Goal: Transaction & Acquisition: Purchase product/service

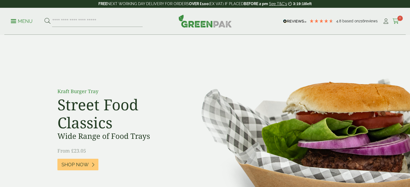
click at [398, 19] on span "0" at bounding box center [400, 18] width 5 height 5
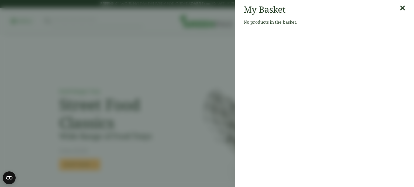
click at [400, 10] on icon at bounding box center [403, 8] width 6 height 8
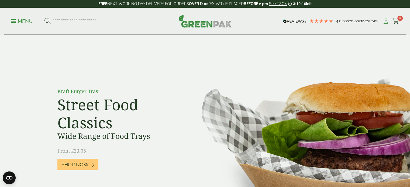
click at [386, 19] on icon at bounding box center [386, 21] width 7 height 5
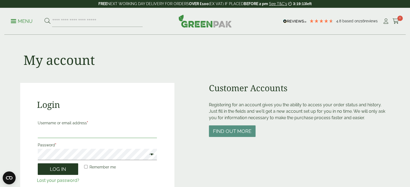
type input "**********"
click at [54, 173] on button "Log in" at bounding box center [58, 170] width 40 height 12
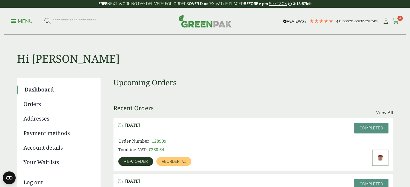
click at [398, 22] on icon at bounding box center [396, 21] width 7 height 5
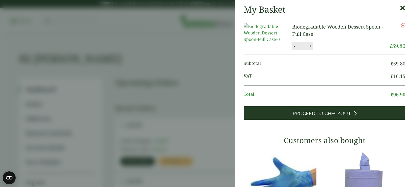
click at [347, 120] on link "Proceed to Checkout" at bounding box center [325, 113] width 162 height 13
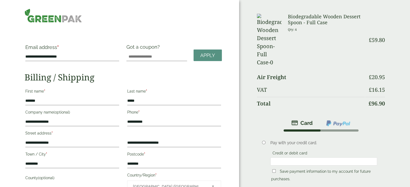
click at [336, 120] on img at bounding box center [338, 123] width 25 height 7
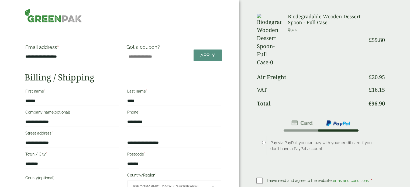
scroll to position [164, 0]
